Goal: Task Accomplishment & Management: Complete application form

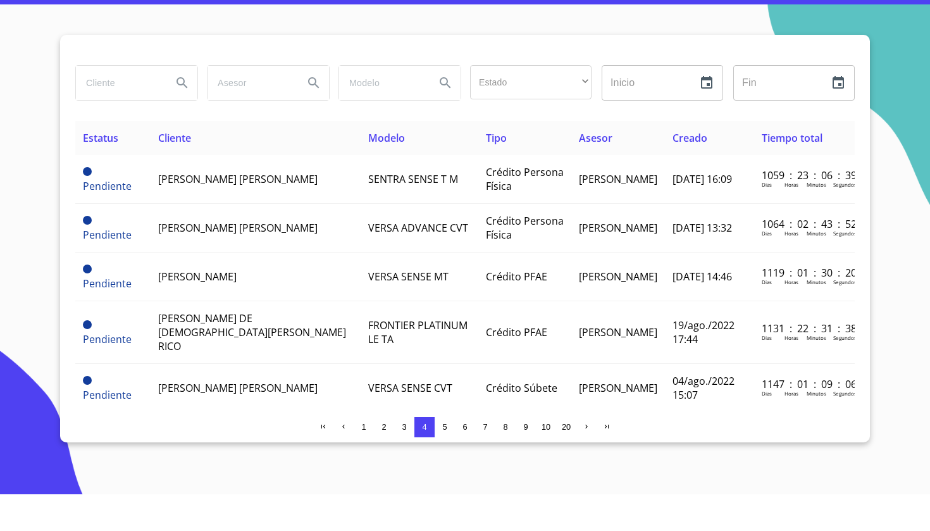
scroll to position [986, 0]
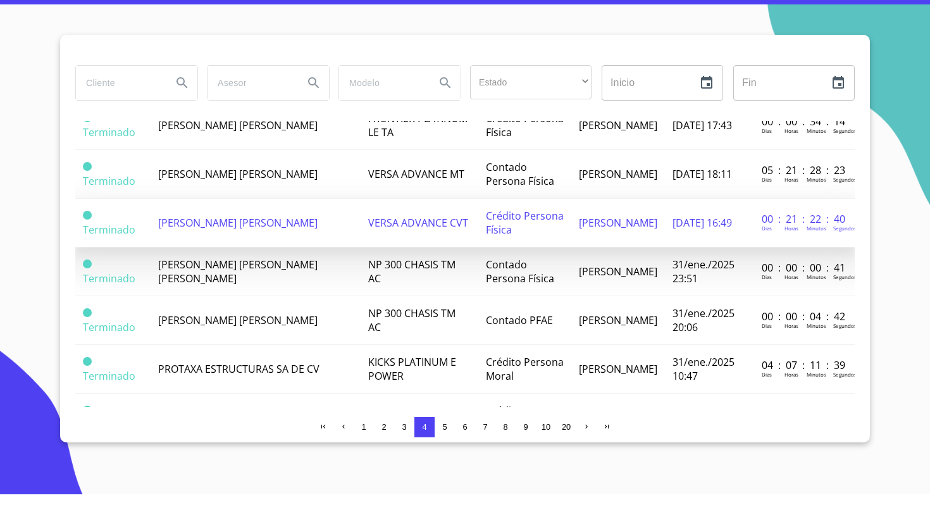
click at [414, 235] on td "VERSA ADVANCE CVT" at bounding box center [420, 259] width 118 height 49
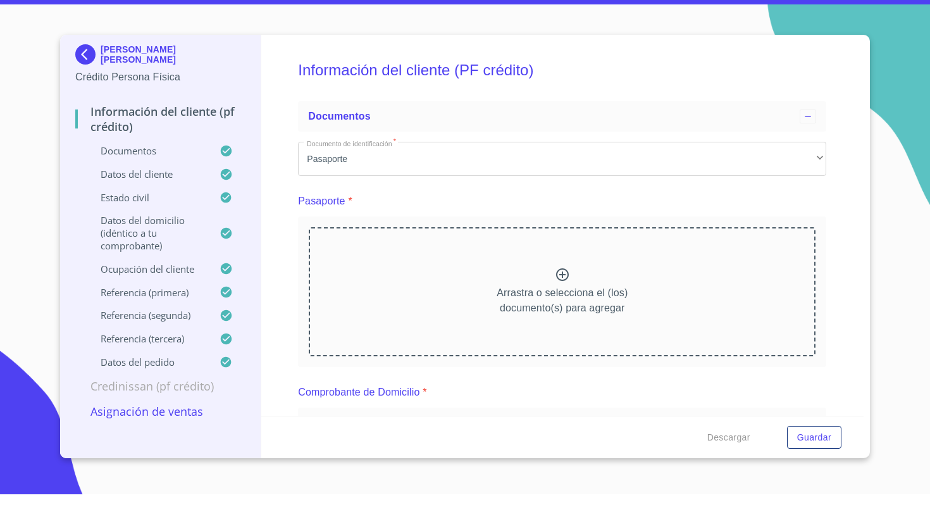
click at [827, 214] on div "Información del cliente (PF crédito) Documentos Documento de identificación   *…" at bounding box center [562, 261] width 603 height 381
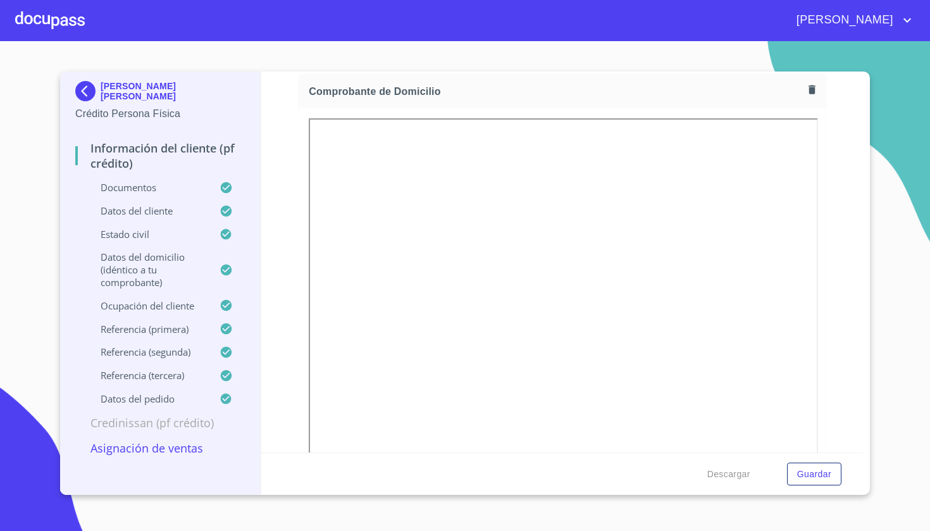
scroll to position [386, 0]
click at [89, 91] on img at bounding box center [87, 91] width 25 height 20
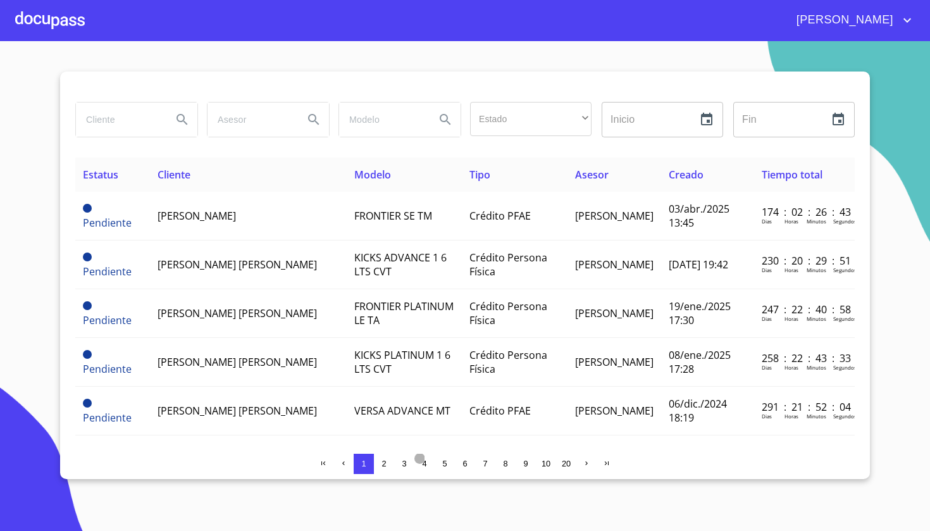
click at [425, 463] on span "4" at bounding box center [424, 463] width 4 height 9
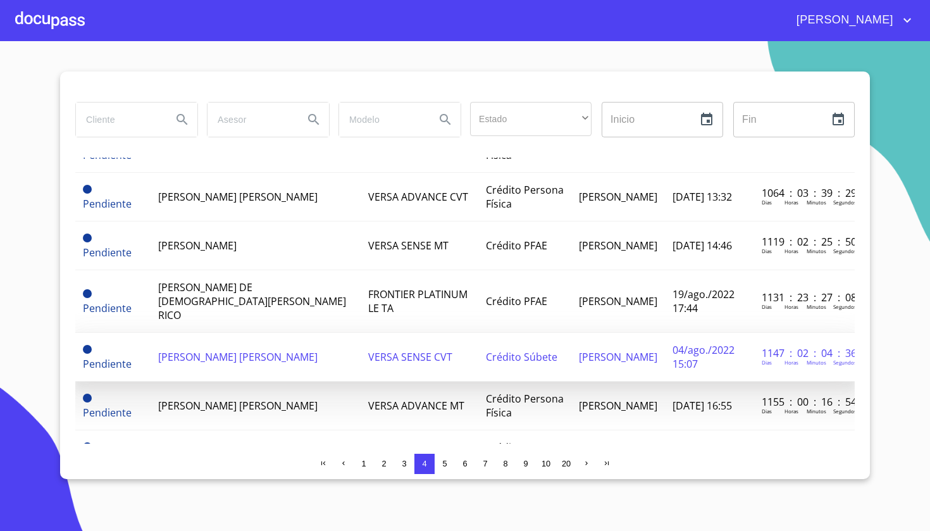
scroll to position [71, 0]
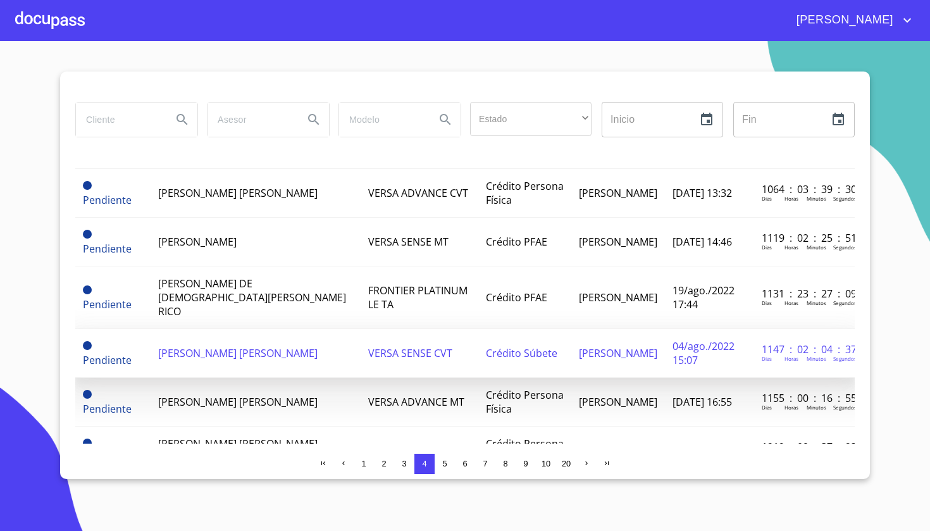
click at [523, 346] on span "Crédito Súbete" at bounding box center [521, 353] width 71 height 14
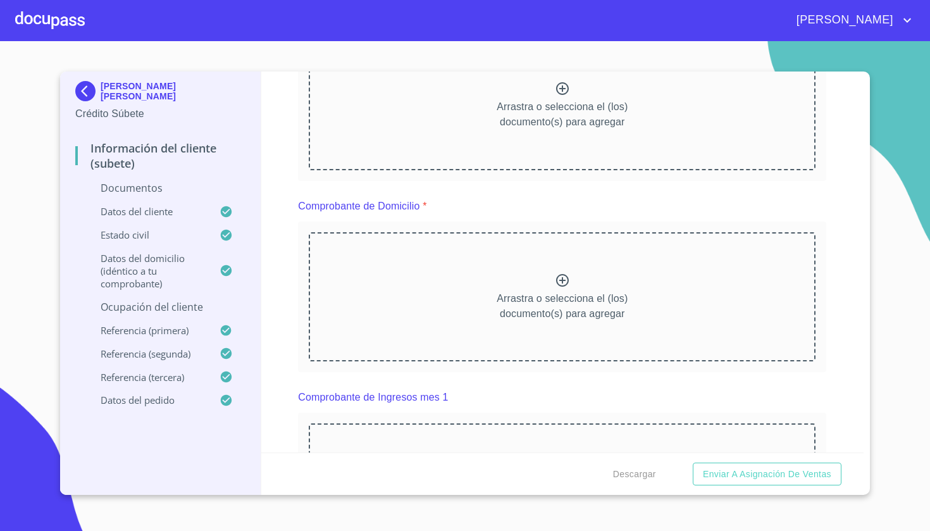
scroll to position [192, 0]
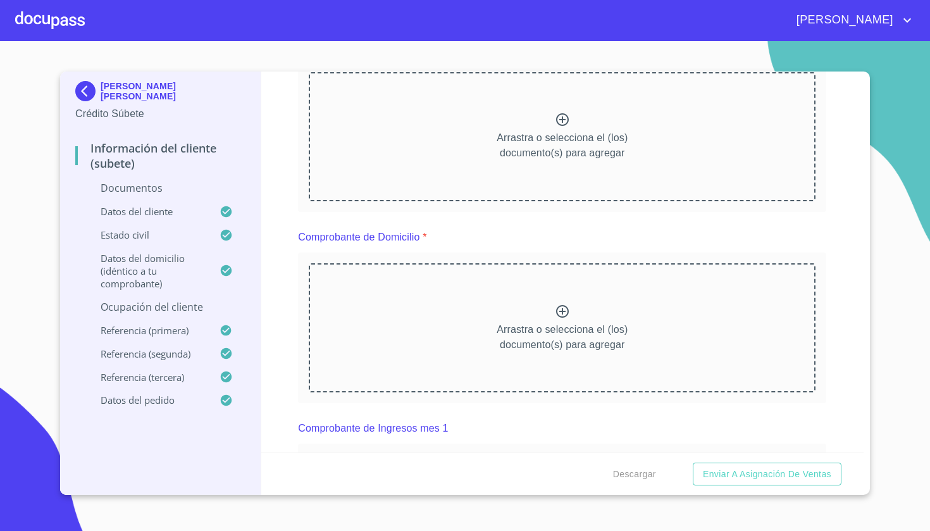
click at [86, 89] on img at bounding box center [87, 91] width 25 height 20
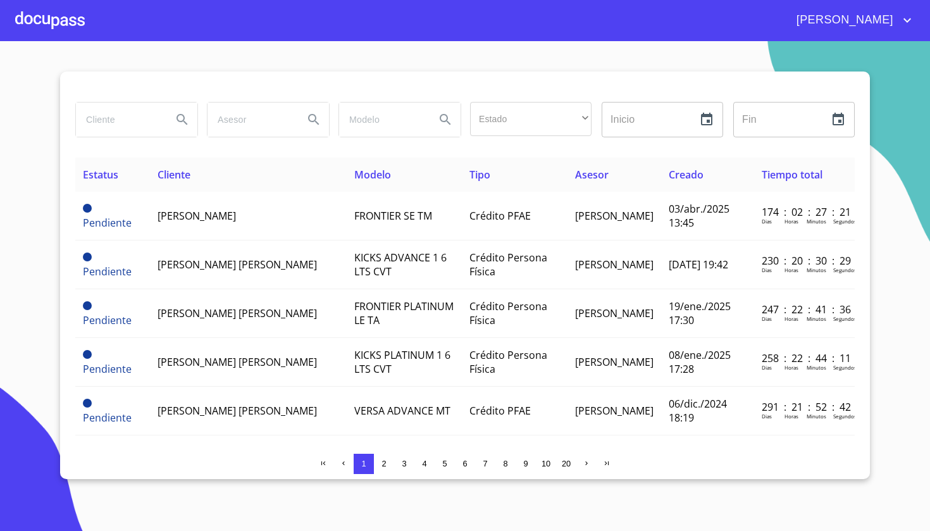
click at [424, 465] on span "4" at bounding box center [424, 463] width 4 height 9
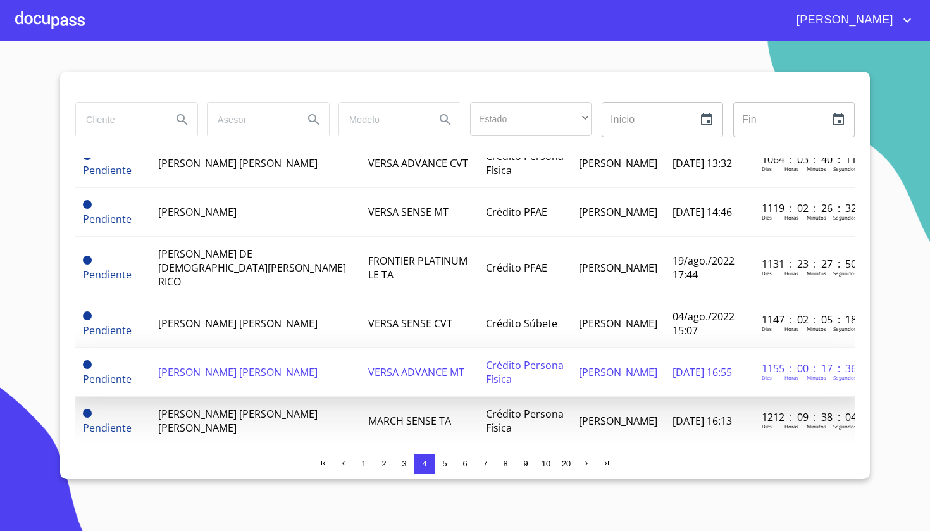
scroll to position [103, 0]
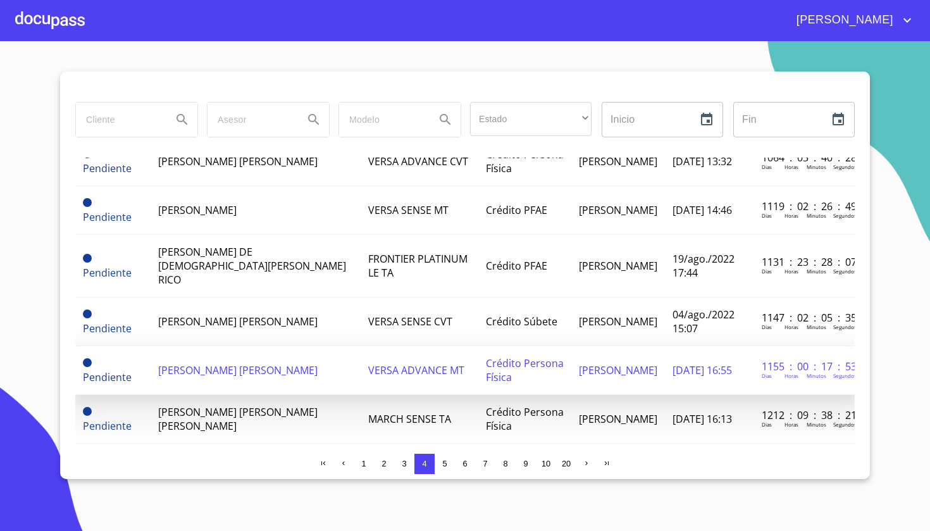
click at [394, 363] on span "VERSA ADVANCE MT" at bounding box center [416, 370] width 96 height 14
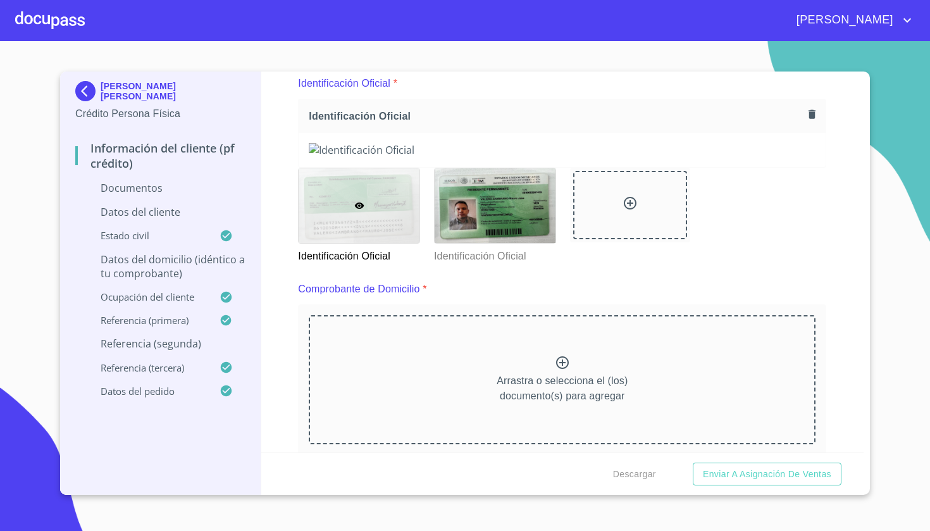
scroll to position [180, 0]
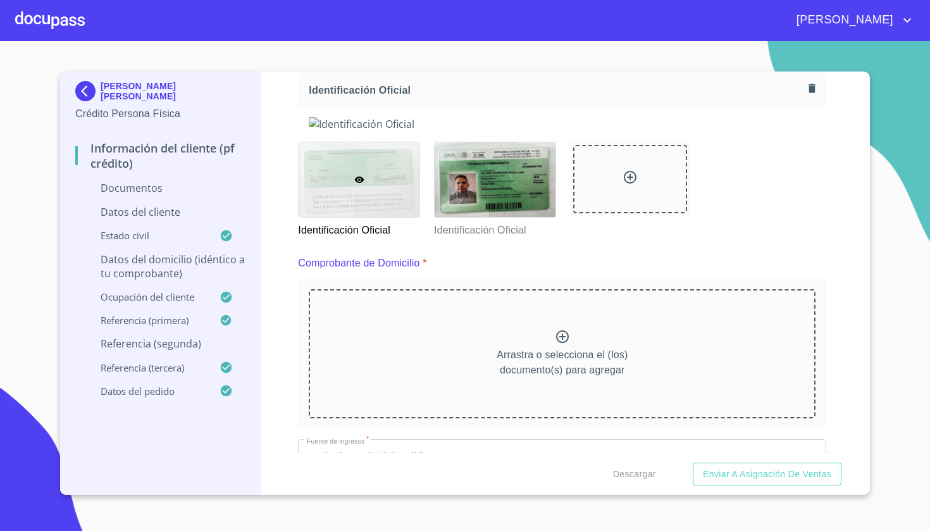
click at [92, 92] on img at bounding box center [87, 91] width 25 height 20
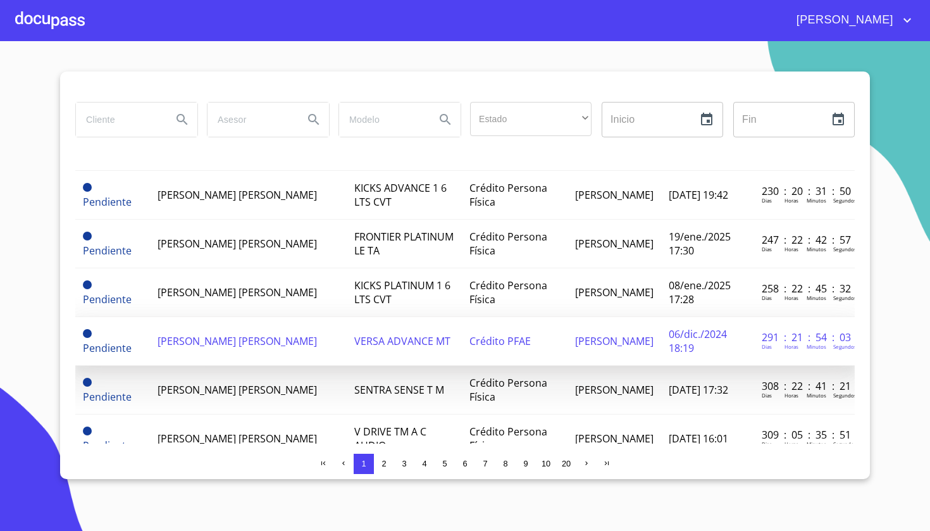
scroll to position [70, 0]
click at [348, 321] on td "VERSA ADVANCE MT" at bounding box center [404, 341] width 114 height 49
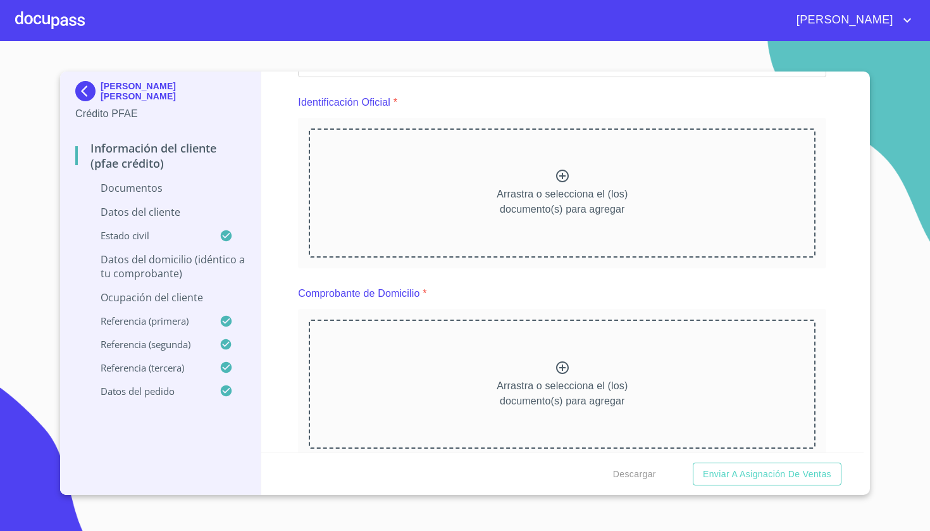
scroll to position [136, 0]
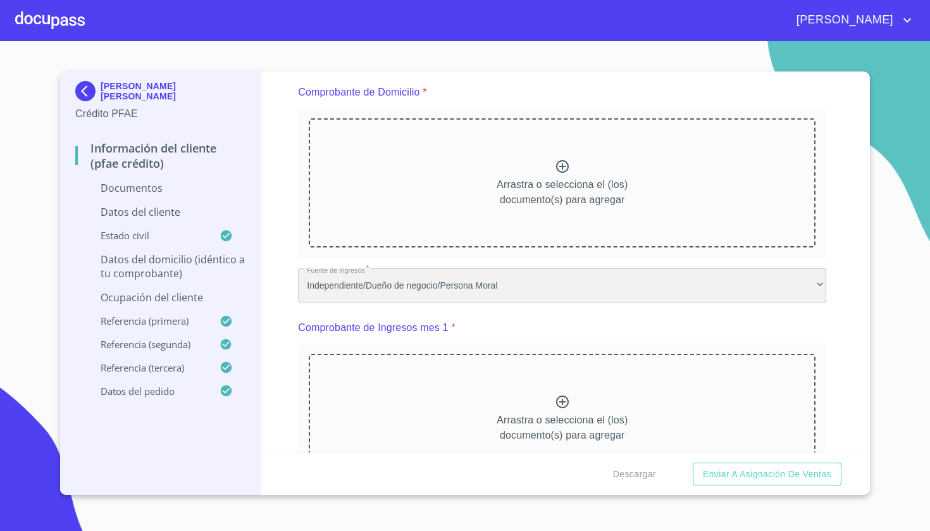
click at [506, 283] on div "Independiente/Dueño de negocio/Persona Moral" at bounding box center [562, 285] width 528 height 34
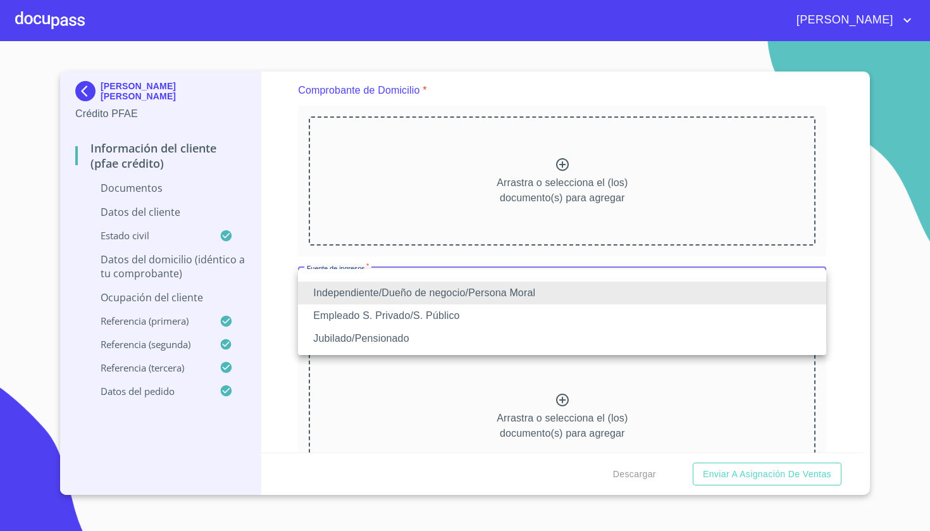
scroll to position [338, 0]
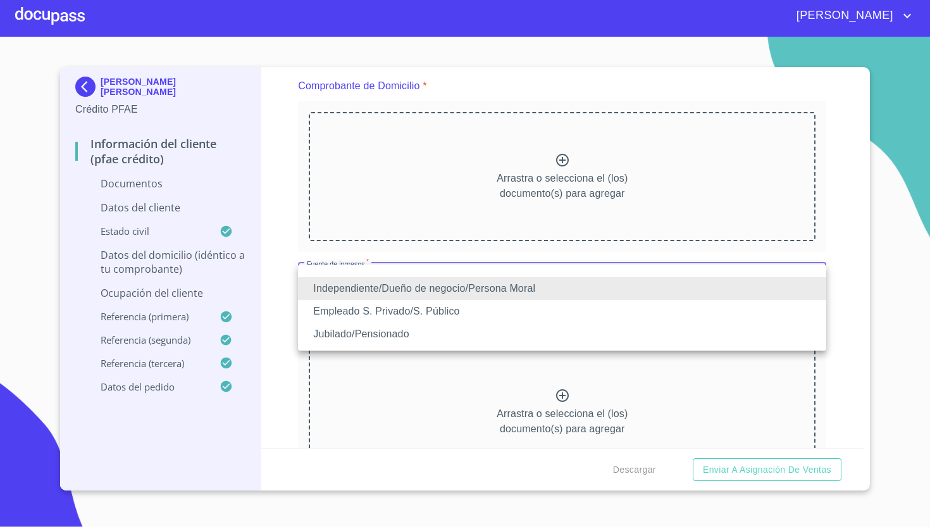
click at [114, 74] on div at bounding box center [465, 265] width 930 height 531
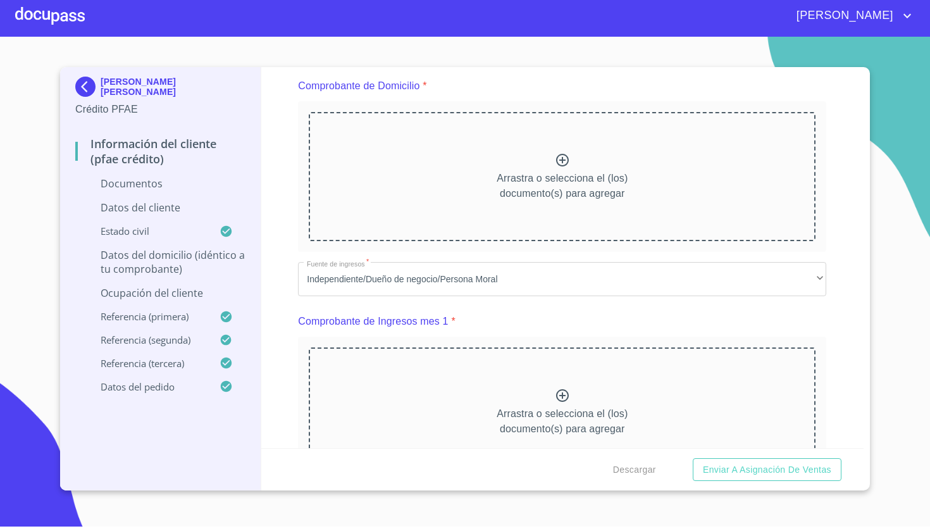
click at [83, 92] on img at bounding box center [87, 91] width 25 height 20
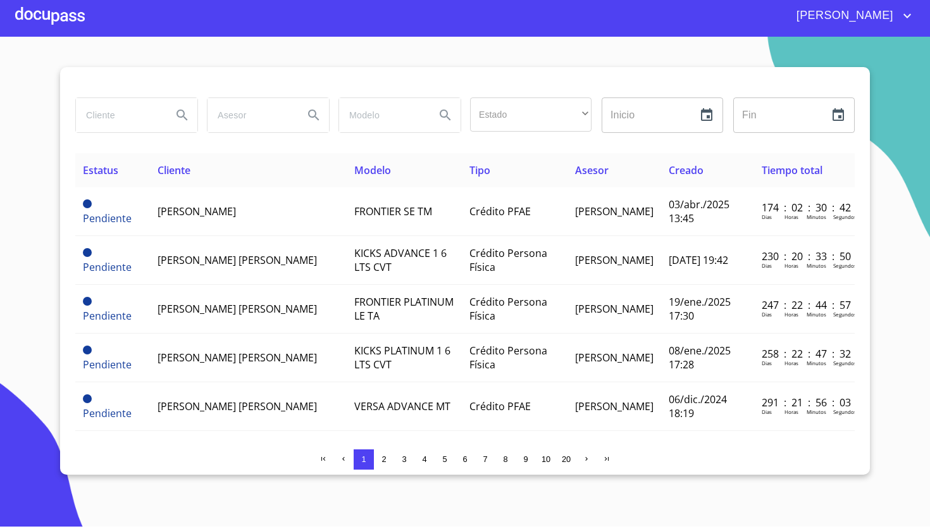
click at [527, 459] on span "9" at bounding box center [525, 463] width 4 height 9
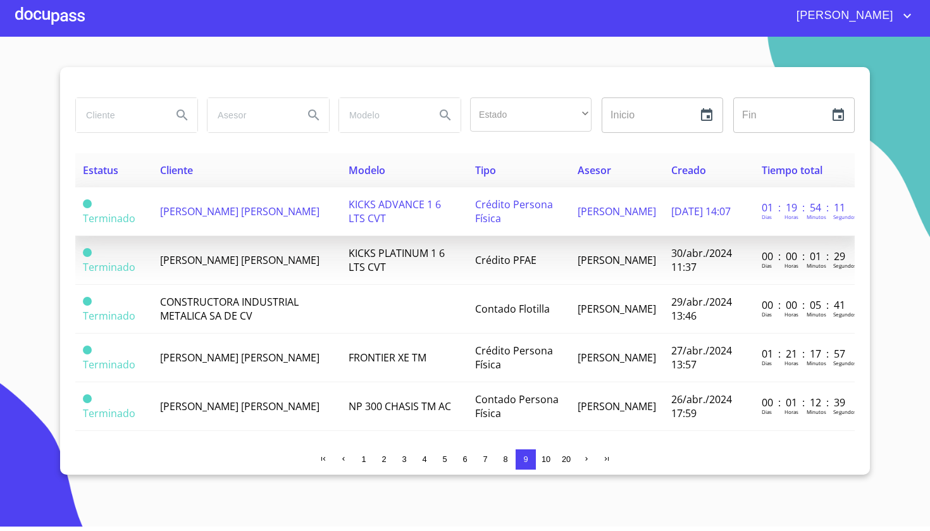
click at [529, 213] on td "Crédito Persona Física" at bounding box center [518, 216] width 102 height 49
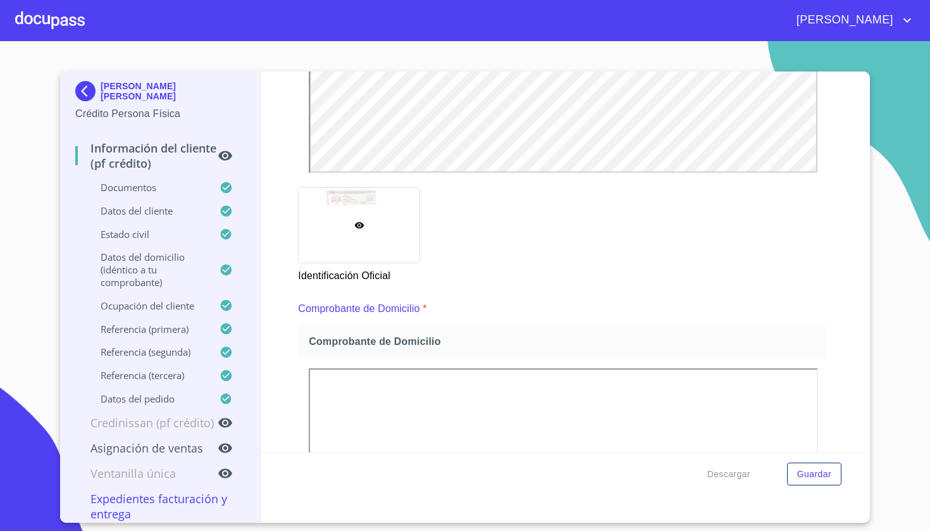
click at [87, 91] on img at bounding box center [87, 91] width 25 height 20
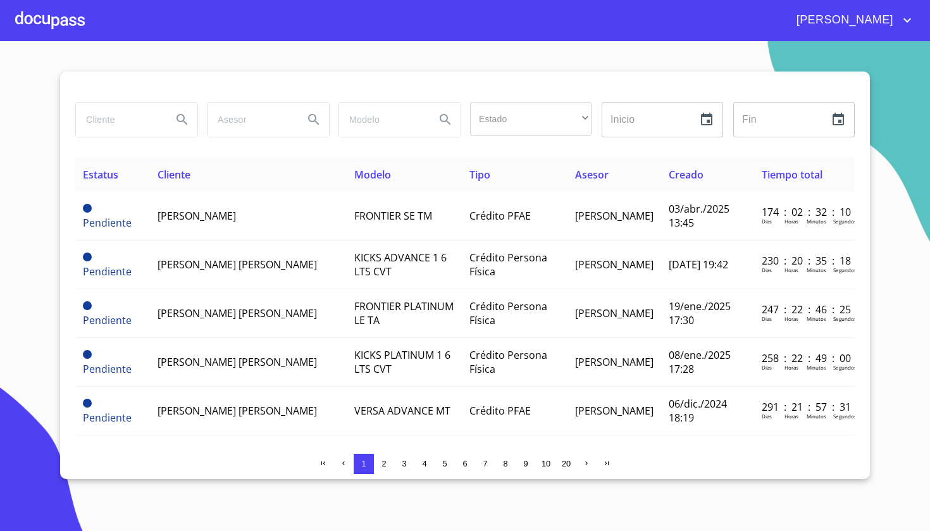
click at [145, 120] on input "search" at bounding box center [119, 119] width 86 height 34
type input "Zazueta vega"
click at [178, 114] on icon "Search" at bounding box center [182, 119] width 15 height 15
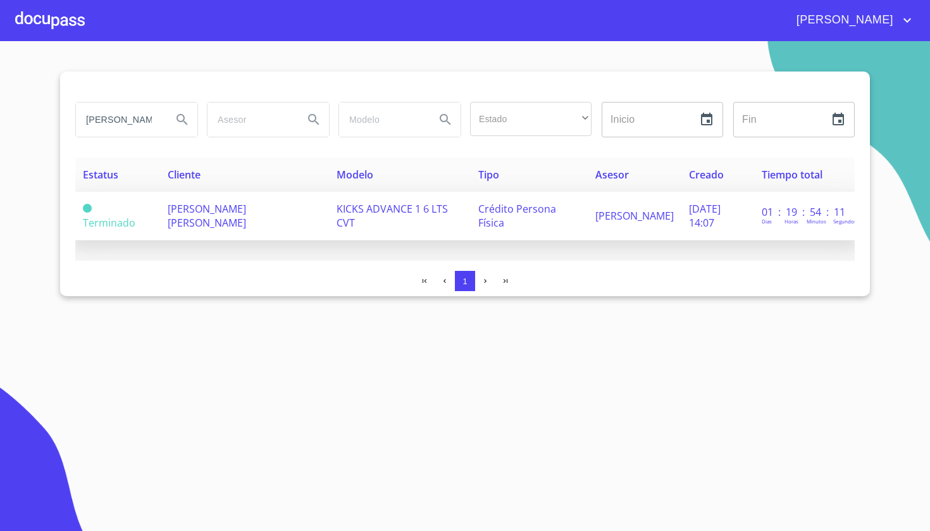
click at [366, 205] on span "KICKS ADVANCE 1 6 LTS CVT" at bounding box center [391, 216] width 111 height 28
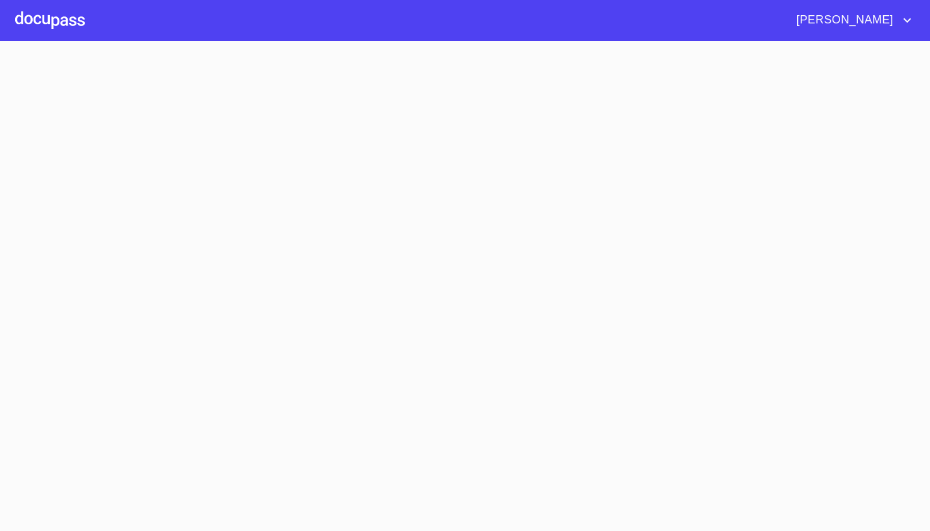
click at [366, 205] on section at bounding box center [465, 286] width 930 height 490
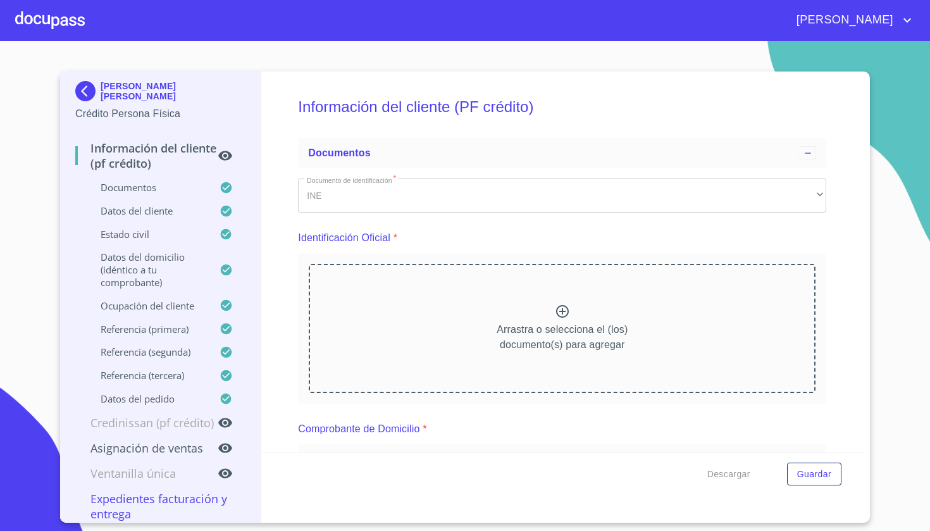
click at [90, 100] on img at bounding box center [87, 91] width 25 height 20
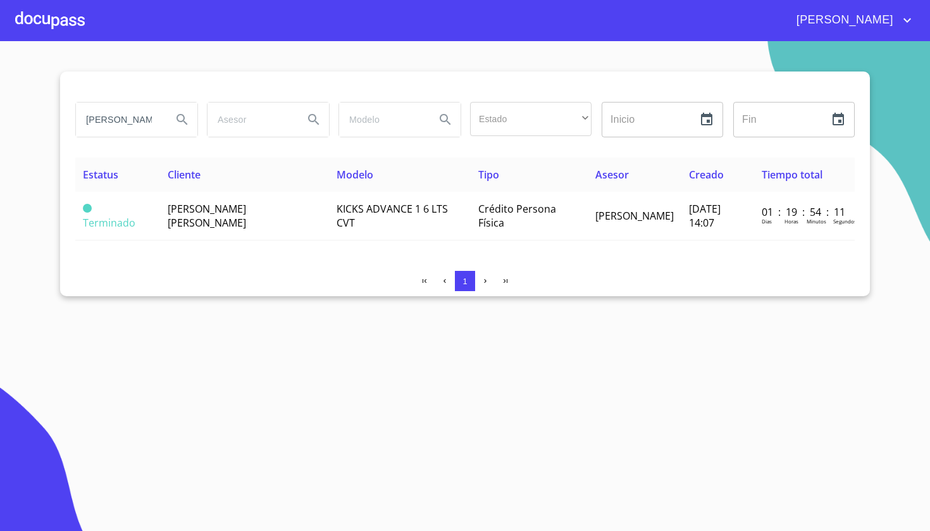
click at [35, 21] on div at bounding box center [50, 20] width 70 height 40
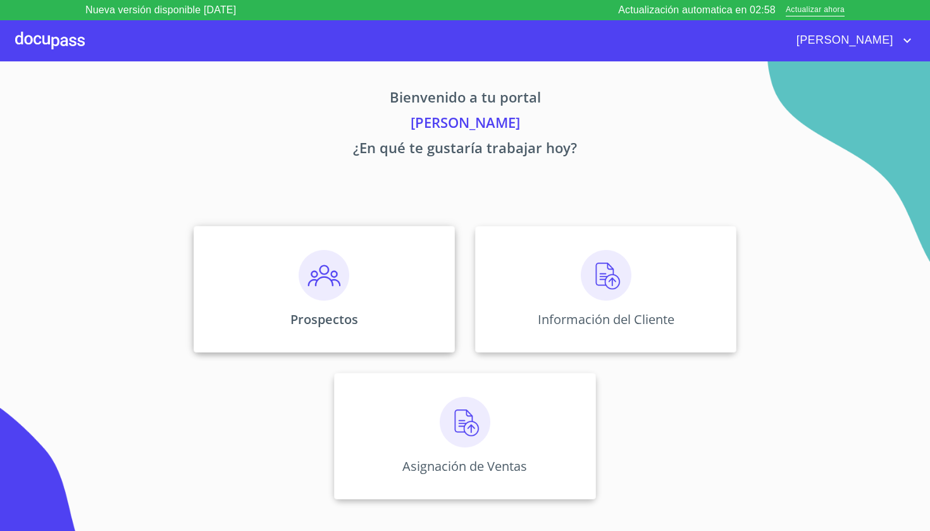
click at [368, 283] on div "Prospectos" at bounding box center [324, 289] width 261 height 126
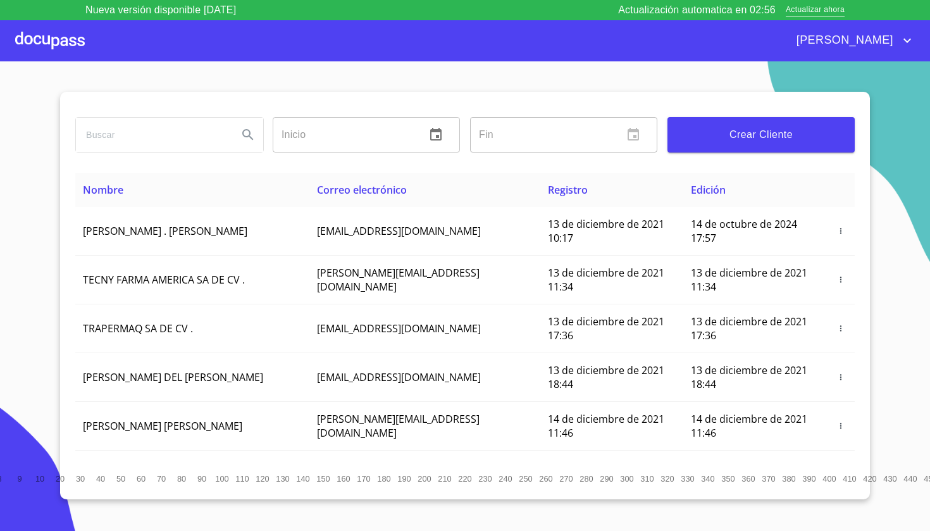
click at [218, 135] on input "search" at bounding box center [152, 135] width 152 height 34
type input "Zazueta vega"
click at [249, 150] on div "Zazueta vega" at bounding box center [169, 135] width 187 height 34
click at [250, 139] on icon "Search" at bounding box center [247, 134] width 15 height 15
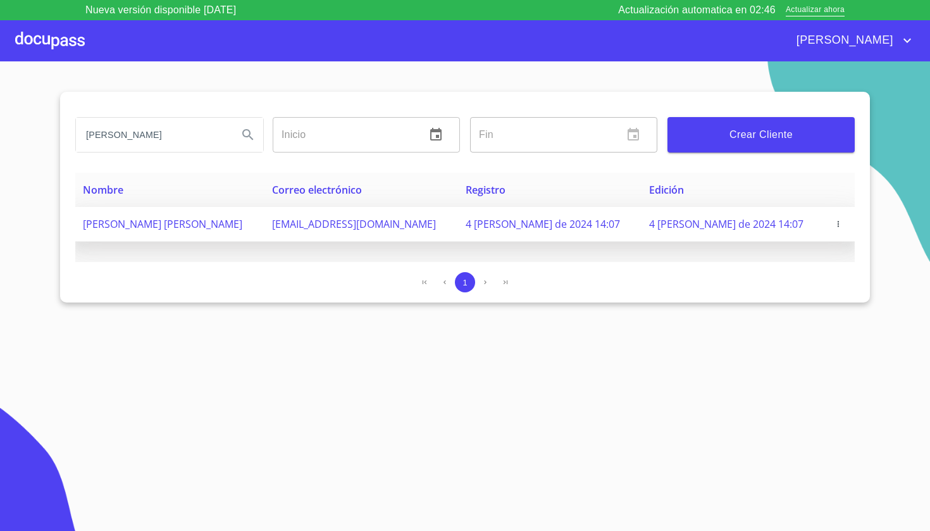
click at [834, 226] on icon "button" at bounding box center [838, 223] width 9 height 9
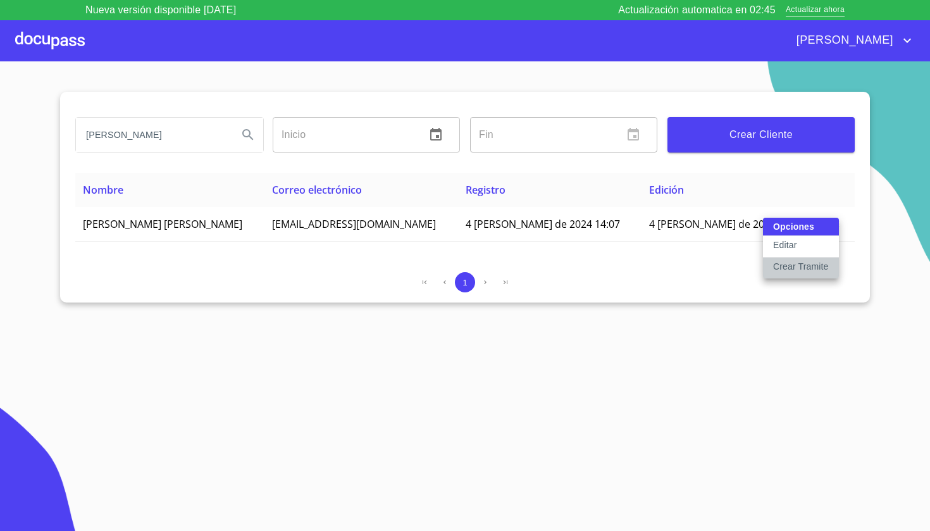
click at [804, 266] on p "Crear Tramite" at bounding box center [801, 266] width 56 height 13
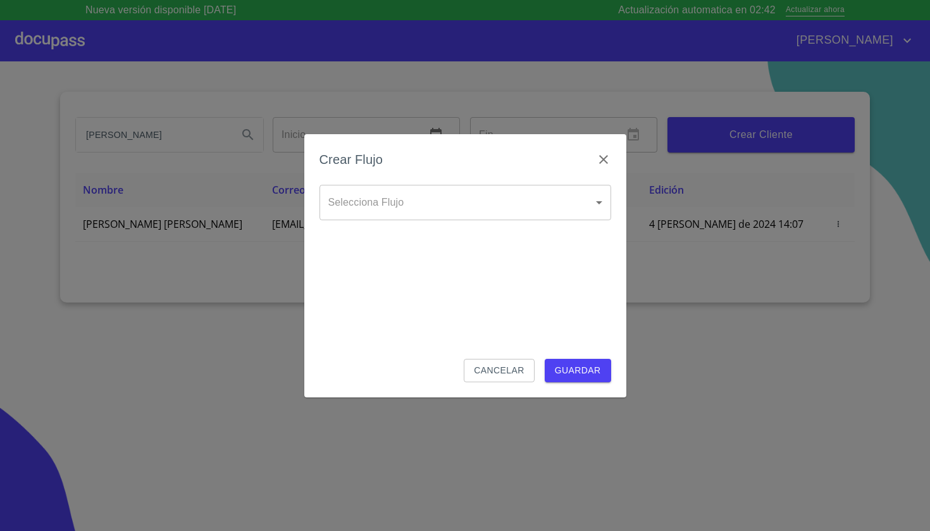
click at [527, 206] on body "Nueva versión disponible 4.02.08 Actualización automatica en 02:42 Actualizar a…" at bounding box center [465, 265] width 930 height 531
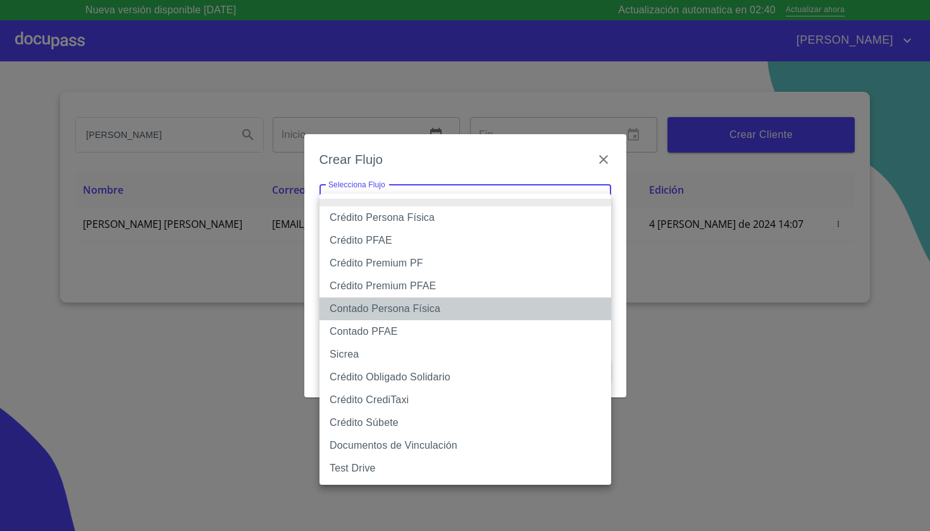
click at [415, 315] on li "Contado Persona Física" at bounding box center [465, 308] width 292 height 23
type input "61b10eea9b8c202ad57ac5da"
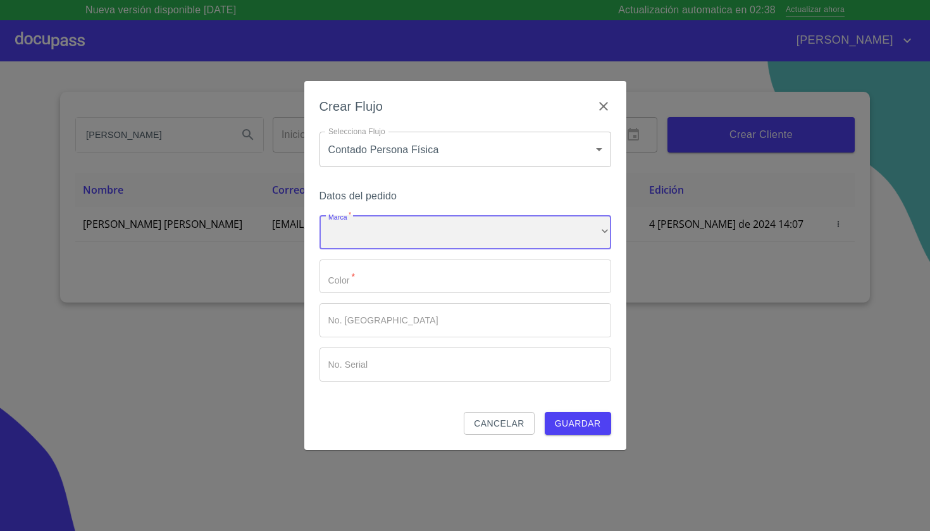
click at [464, 243] on div "​" at bounding box center [465, 232] width 292 height 34
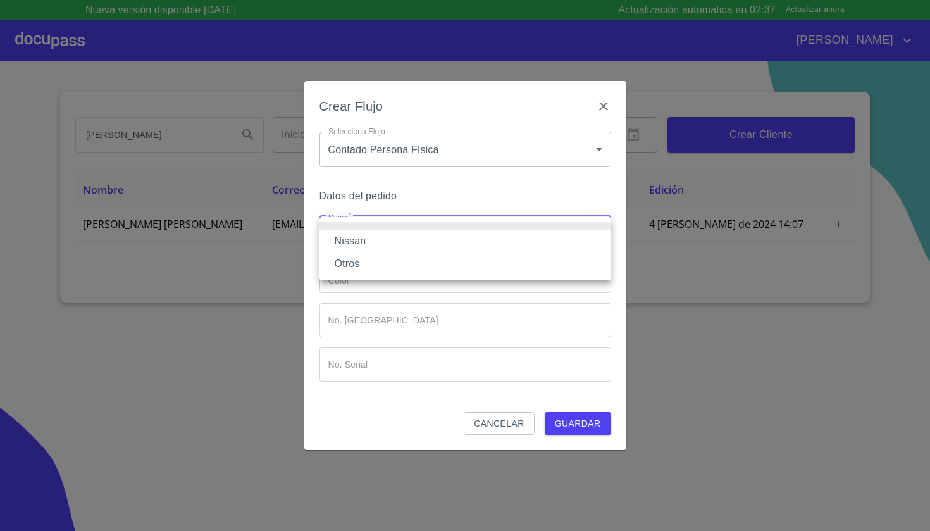
click at [445, 242] on li "Nissan" at bounding box center [465, 241] width 292 height 23
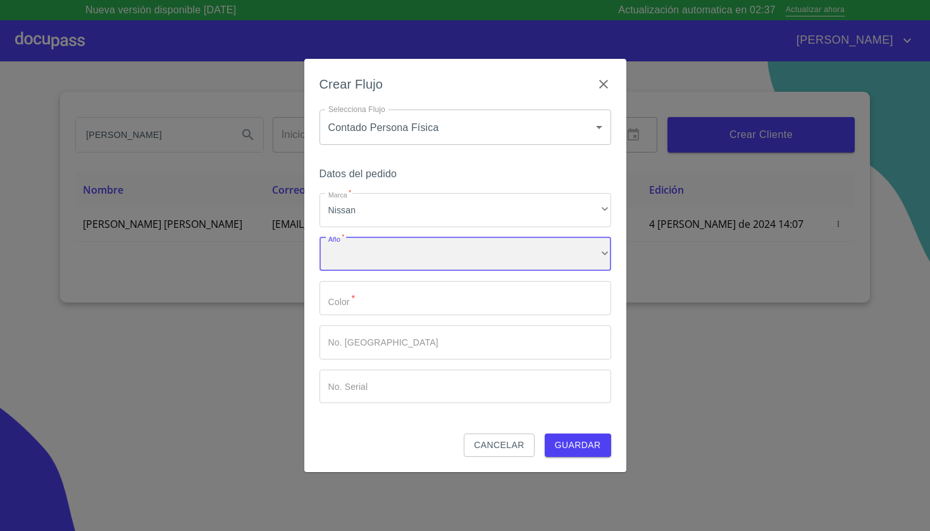
click at [411, 257] on div "​" at bounding box center [465, 254] width 292 height 34
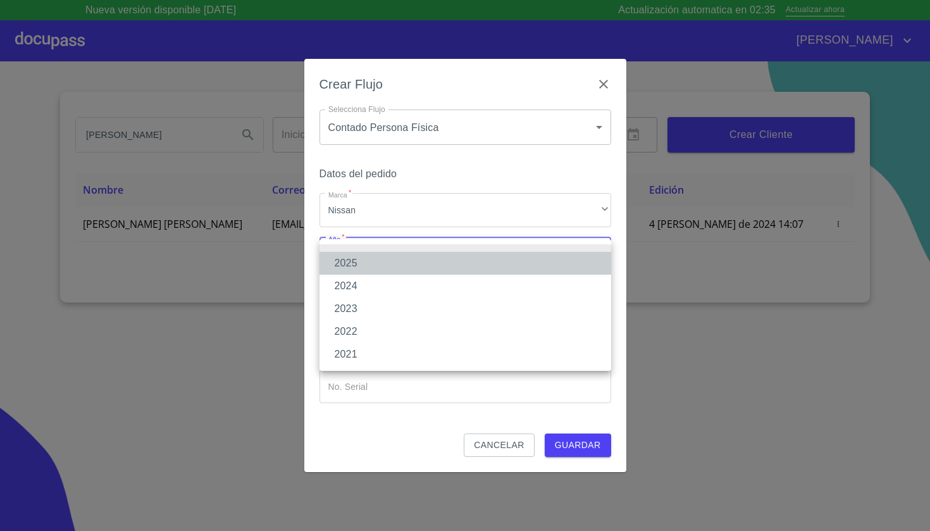
click at [381, 273] on li "2025" at bounding box center [465, 263] width 292 height 23
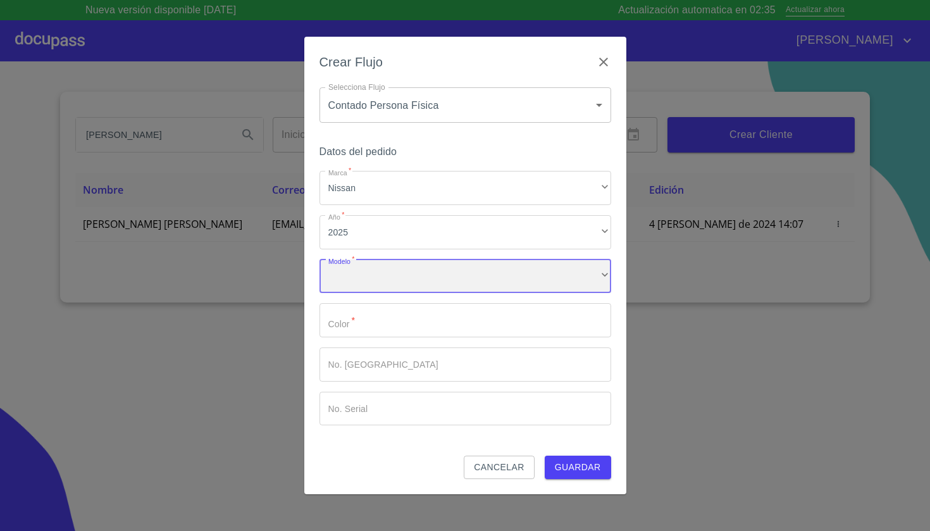
click at [381, 273] on div "​" at bounding box center [465, 276] width 292 height 34
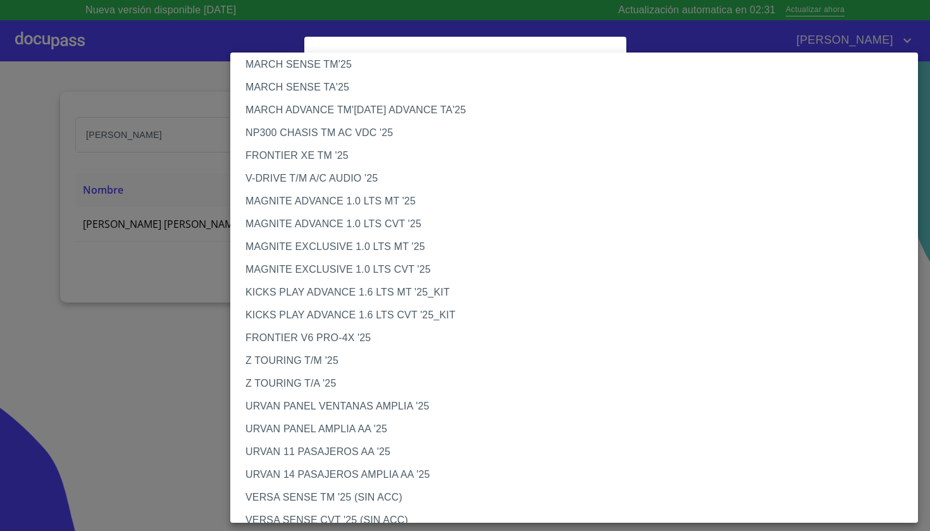
scroll to position [58, 0]
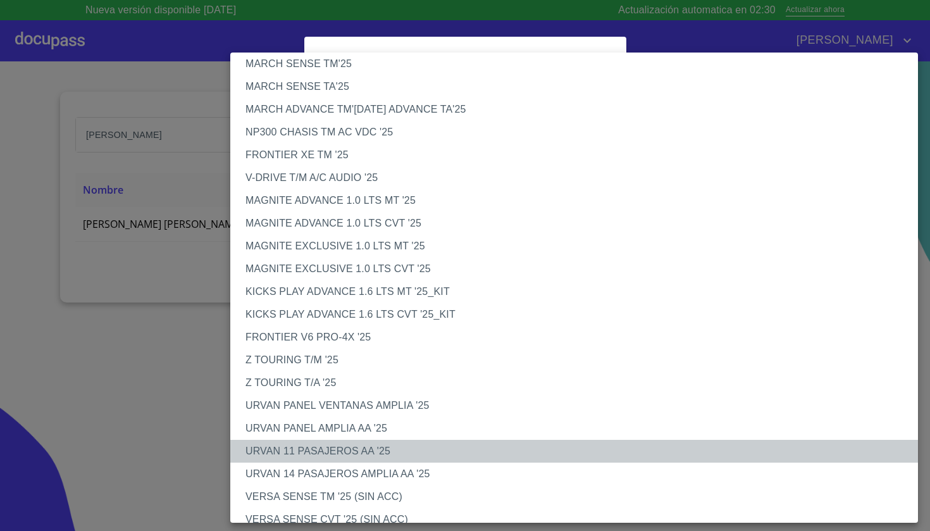
click at [345, 449] on li "URVAN 11 PASAJEROS AA '25" at bounding box center [574, 451] width 688 height 23
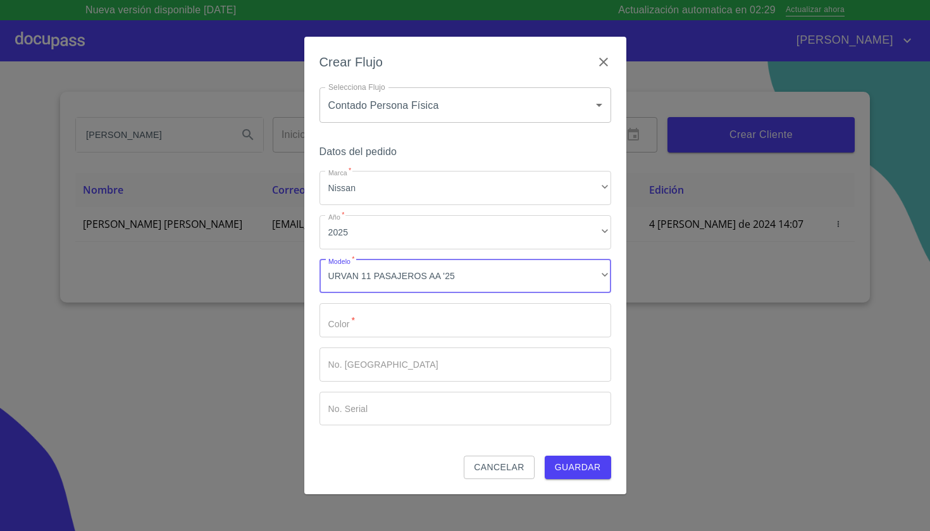
click at [372, 319] on input "Marca   *" at bounding box center [465, 320] width 292 height 34
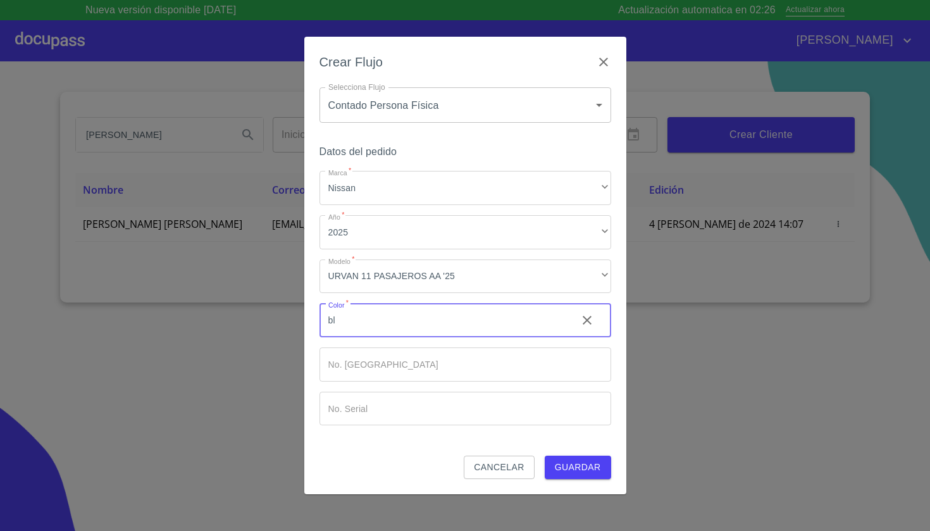
type input "b"
type input "BLANCA"
click at [573, 471] on span "Guardar" at bounding box center [578, 467] width 46 height 16
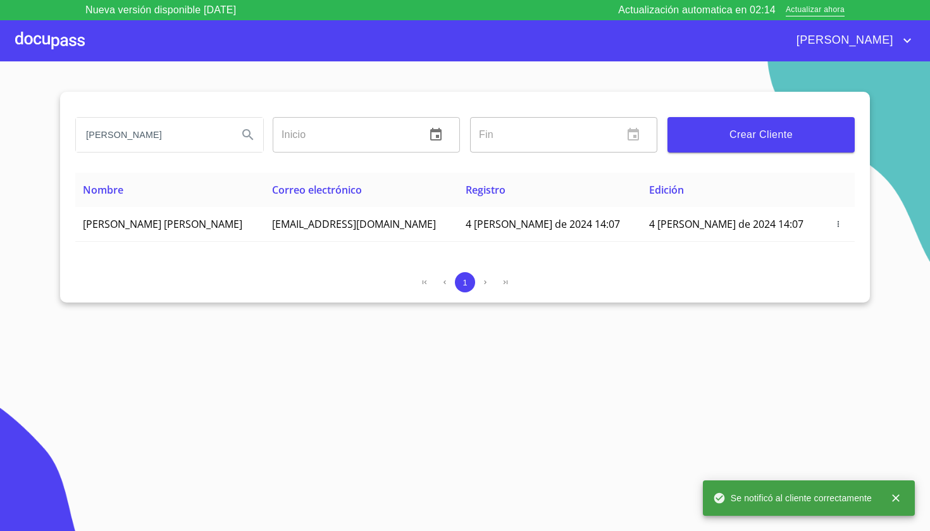
click at [62, 44] on div at bounding box center [50, 40] width 70 height 40
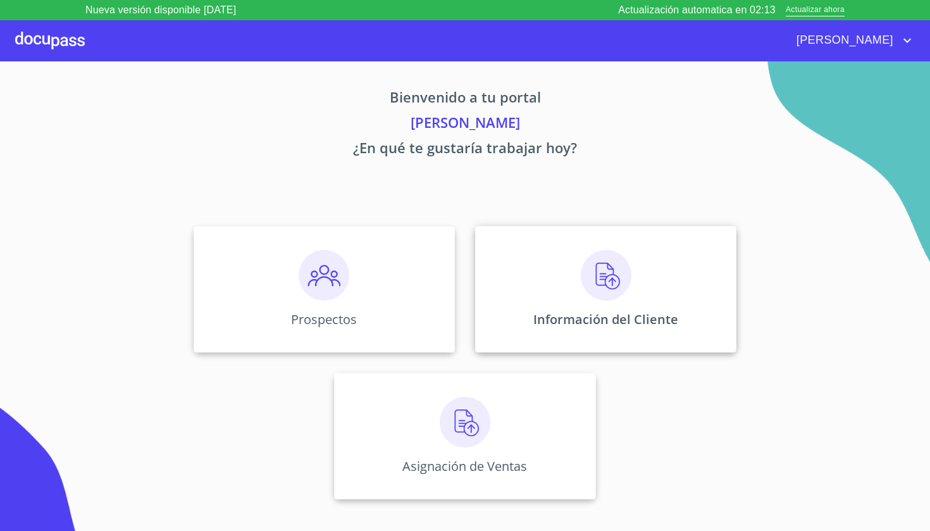
click at [569, 265] on div "Información del Cliente" at bounding box center [605, 289] width 261 height 126
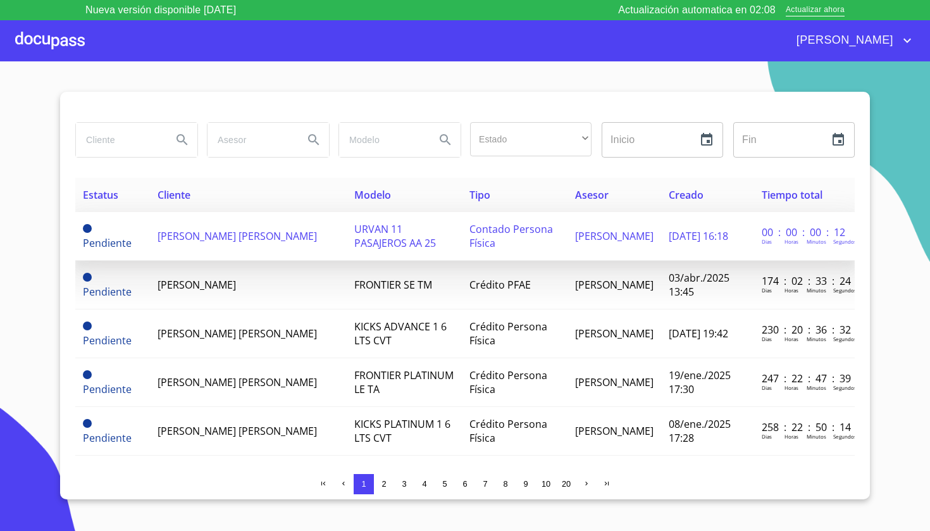
click at [347, 218] on td "URVAN 11 PASAJEROS AA 25" at bounding box center [404, 236] width 115 height 49
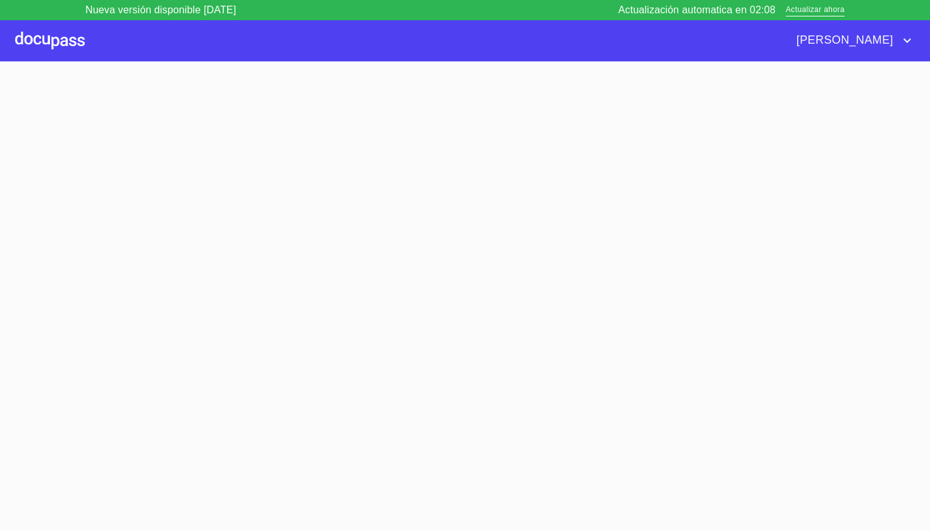
click at [346, 218] on section at bounding box center [465, 306] width 930 height 490
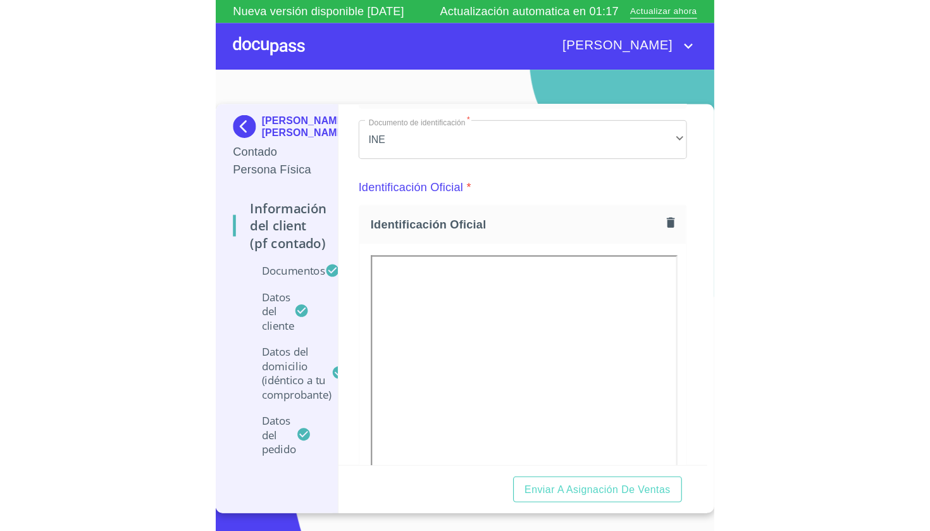
scroll to position [97, 0]
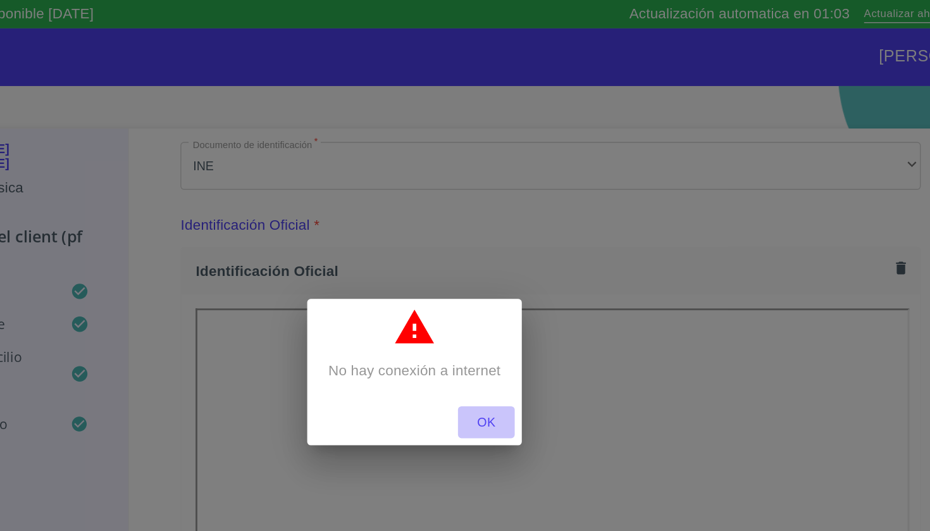
click at [501, 299] on span "OK" at bounding box center [516, 301] width 30 height 16
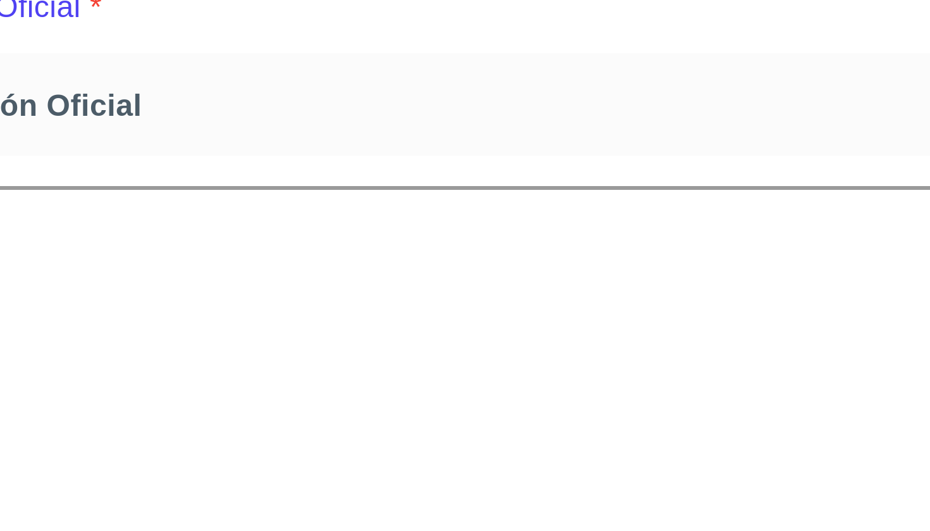
drag, startPoint x: 349, startPoint y: 297, endPoint x: 235, endPoint y: 14, distance: 305.4
click at [298, 145] on div "Identificación Oficial *" at bounding box center [562, 160] width 528 height 30
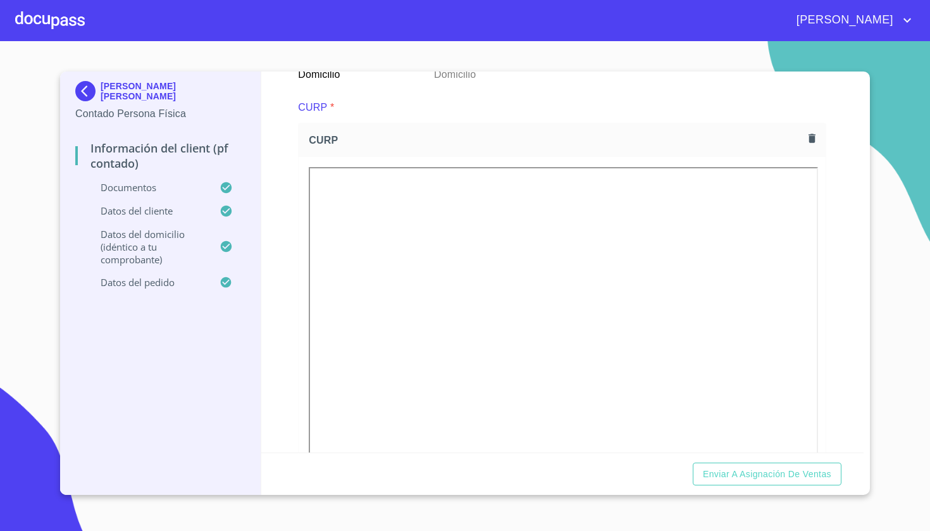
scroll to position [1187, 0]
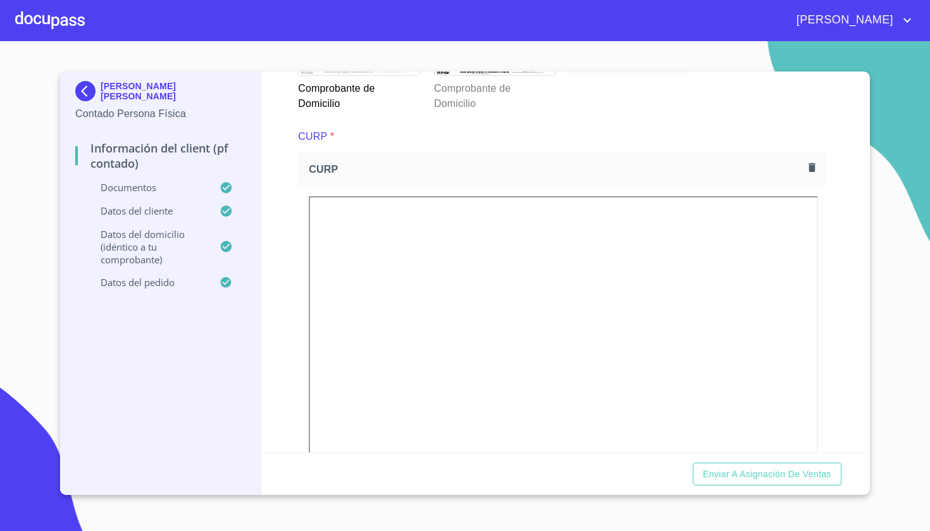
click at [810, 168] on icon "button" at bounding box center [811, 167] width 7 height 9
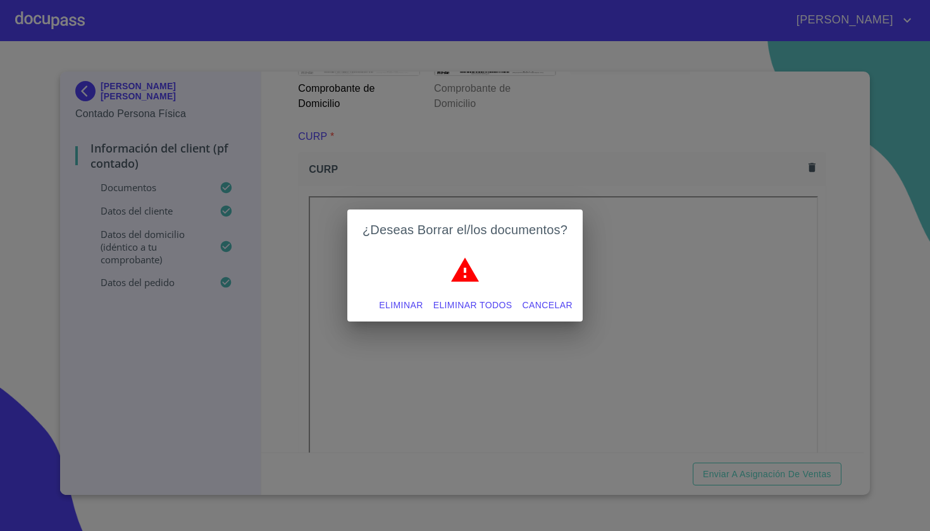
click at [412, 309] on span "Eliminar" at bounding box center [401, 305] width 44 height 16
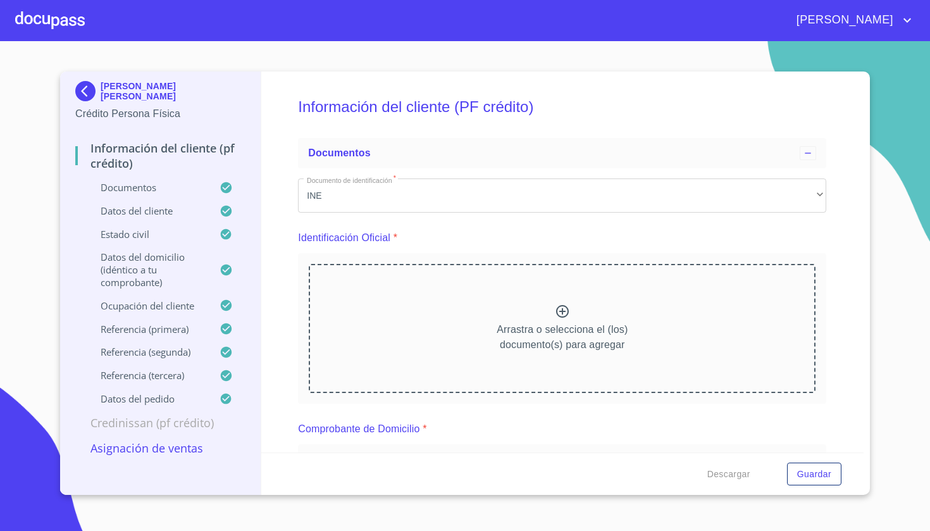
click at [83, 85] on img at bounding box center [87, 91] width 25 height 20
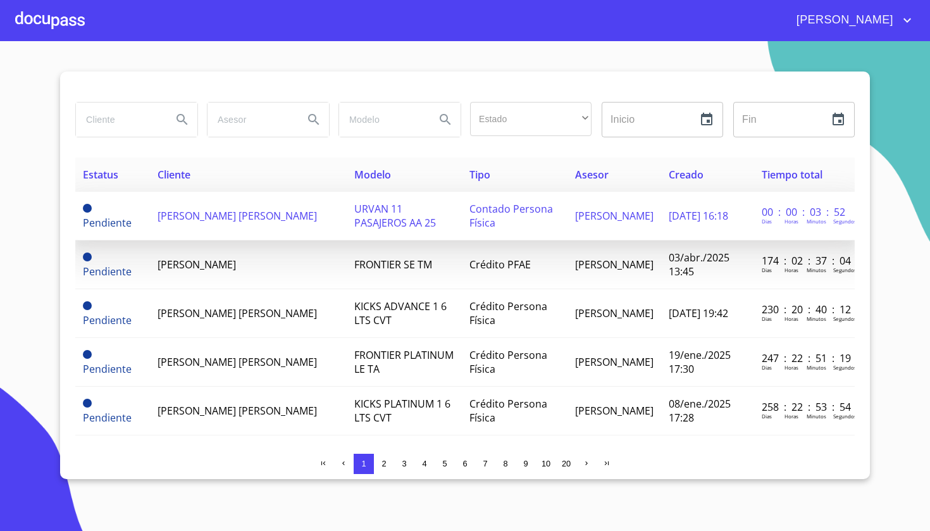
click at [200, 217] on span "[PERSON_NAME] [PERSON_NAME]" at bounding box center [236, 216] width 159 height 14
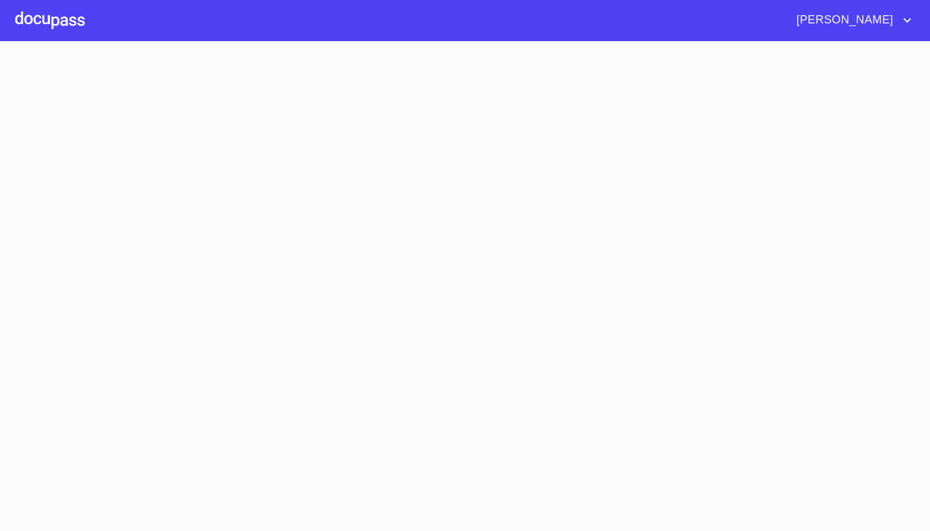
click at [200, 217] on section at bounding box center [465, 286] width 930 height 490
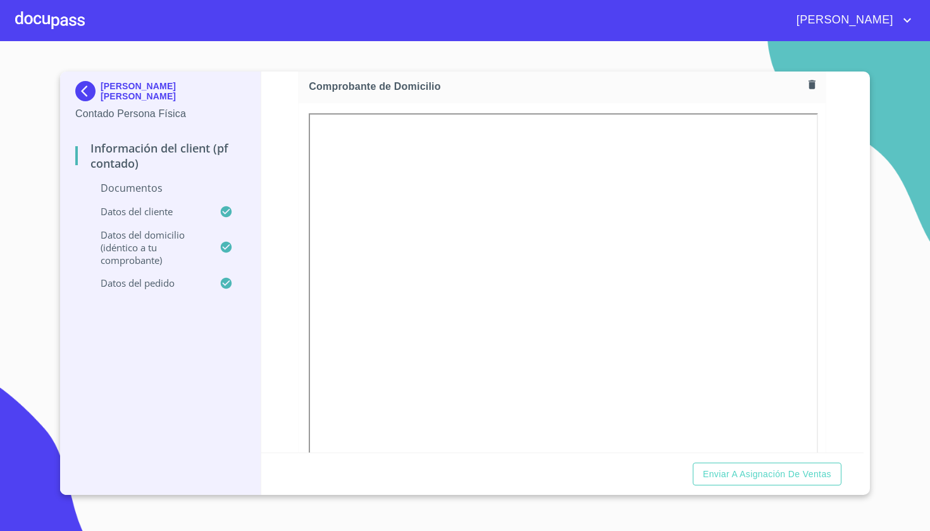
scroll to position [718, 0]
